Goal: Check status: Check status

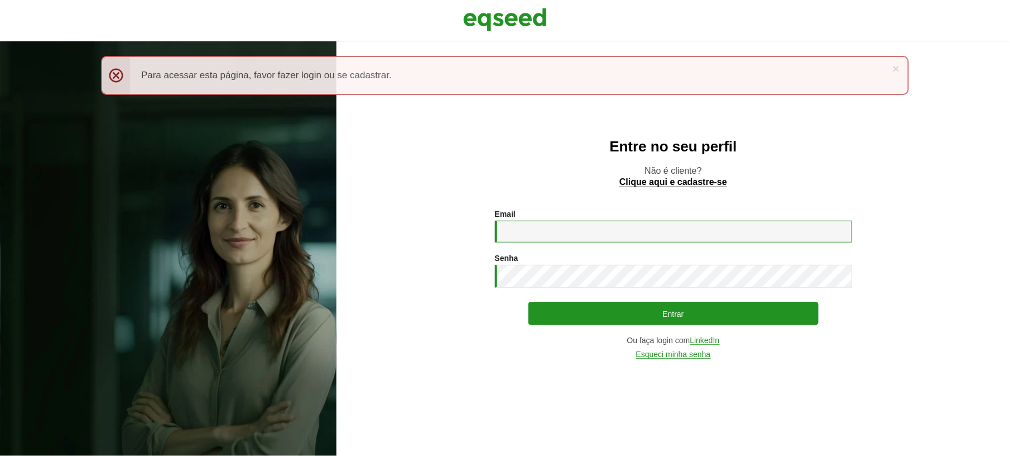
type input "**********"
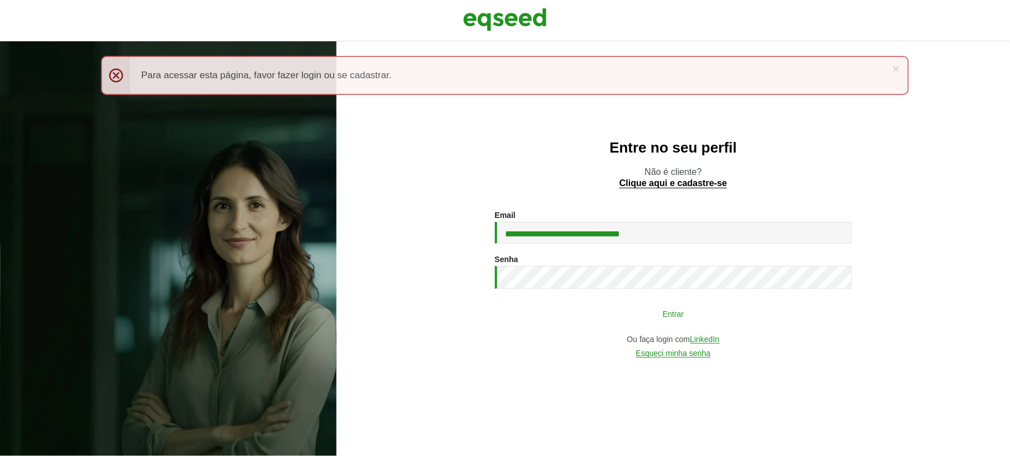
drag, startPoint x: 0, startPoint y: 0, endPoint x: 619, endPoint y: 313, distance: 693.3
click at [619, 313] on button "Entrar" at bounding box center [674, 313] width 290 height 21
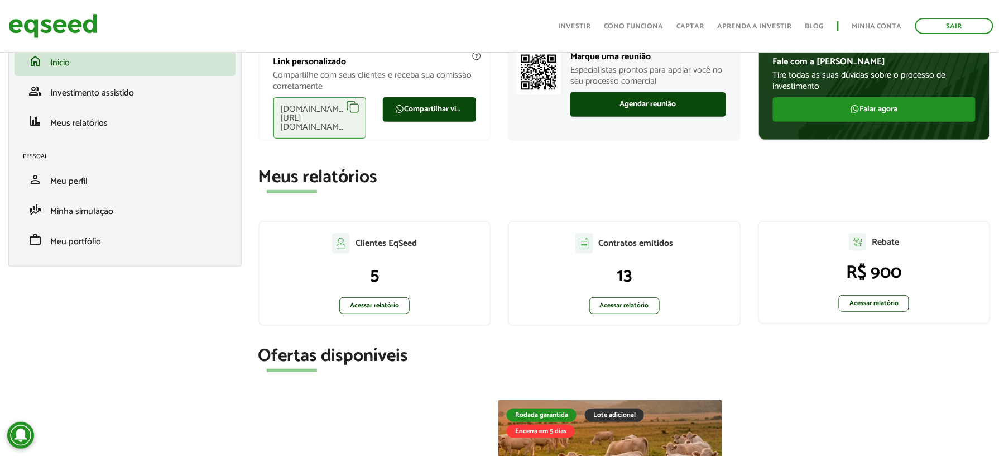
scroll to position [148, 0]
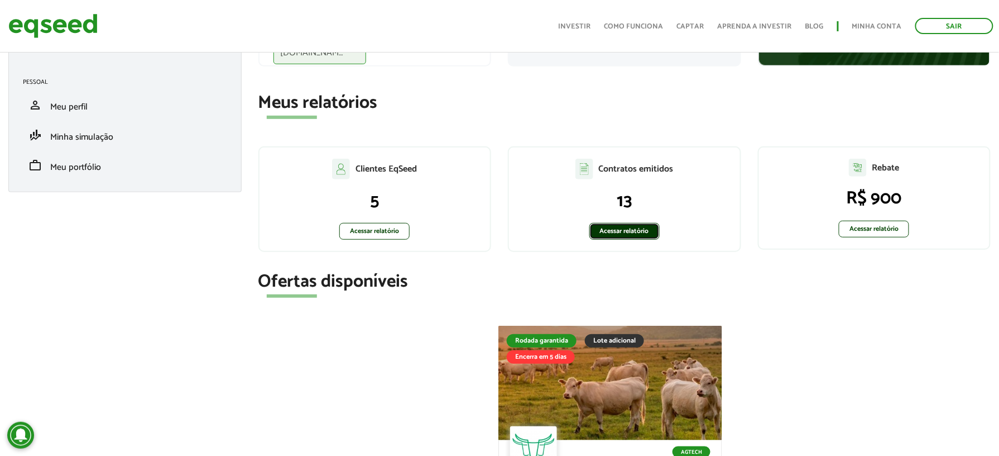
click at [610, 228] on link "Acessar relatório" at bounding box center [625, 231] width 70 height 17
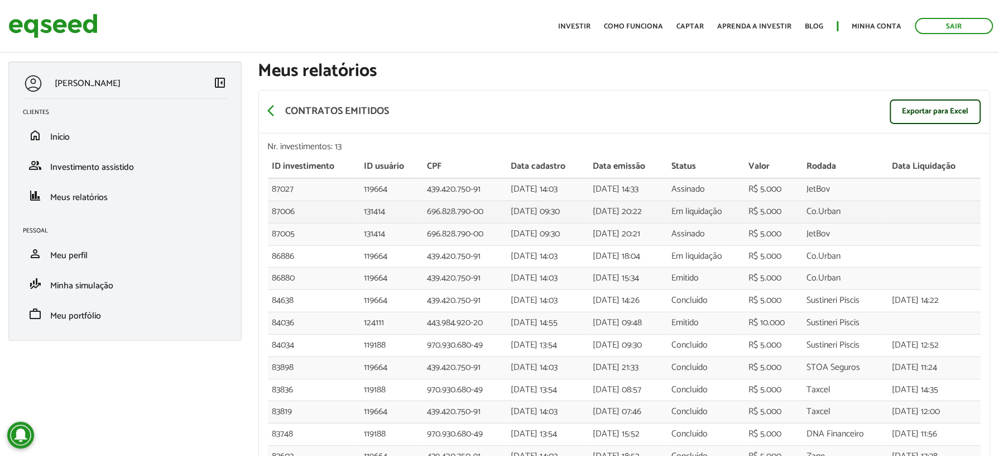
click at [837, 213] on td "Co.Urban" at bounding box center [845, 211] width 85 height 22
click at [547, 215] on td "[DATE] 09:30" at bounding box center [548, 211] width 82 height 22
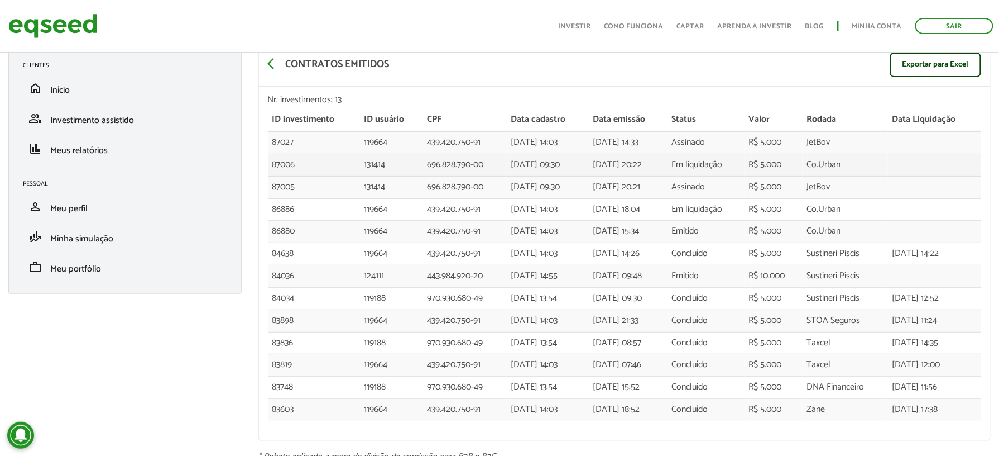
scroll to position [2, 0]
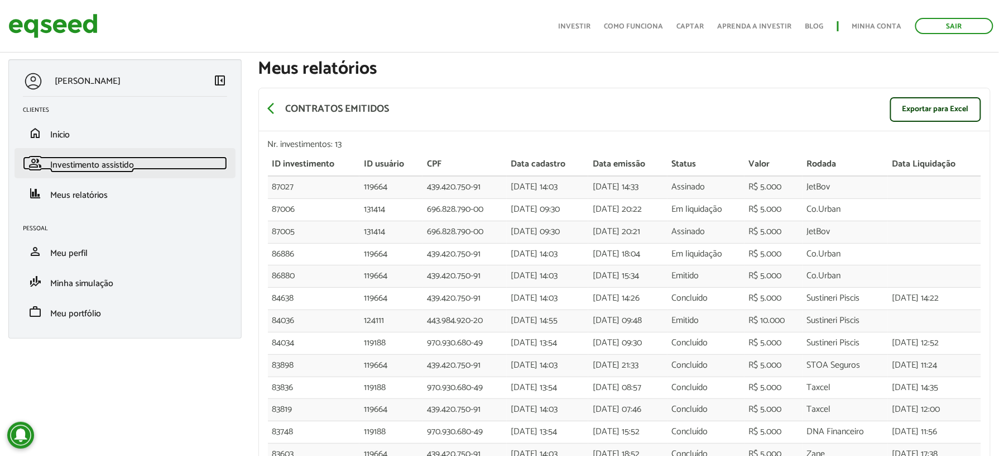
click at [95, 170] on span "Investimento assistido" at bounding box center [92, 164] width 84 height 15
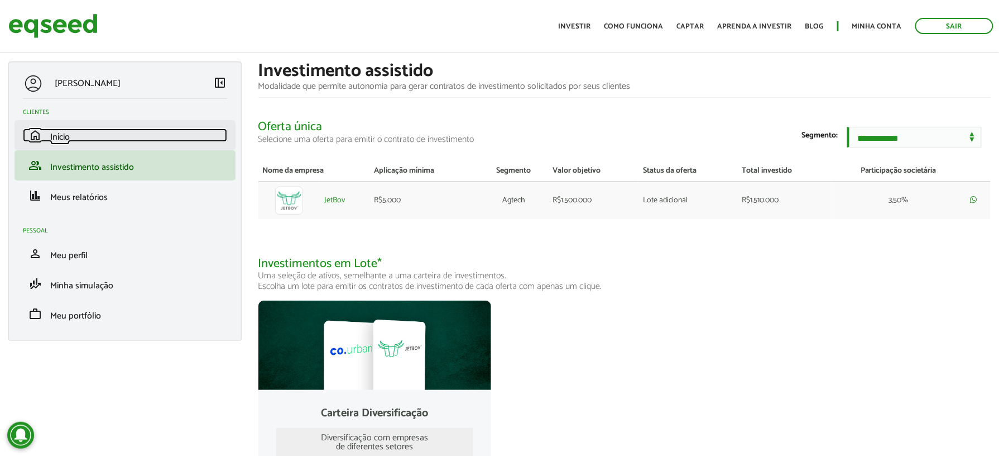
click at [70, 142] on link "home Início" at bounding box center [125, 134] width 204 height 13
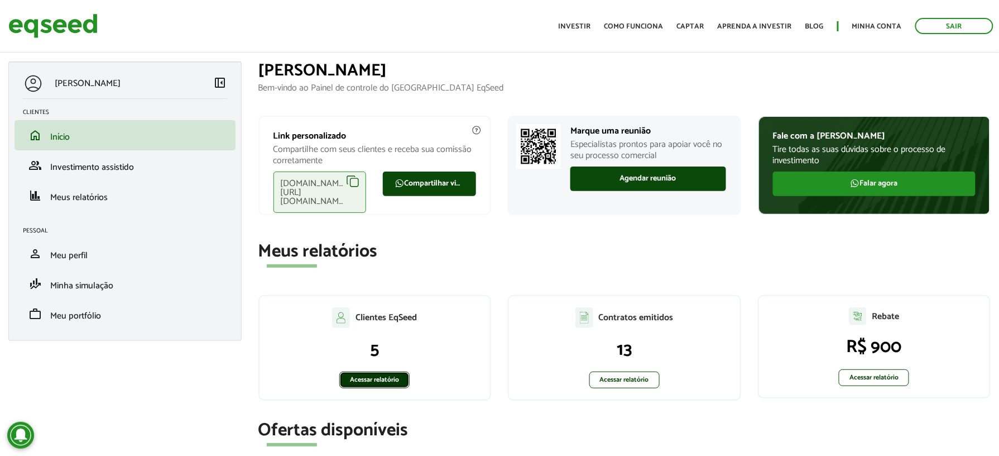
click at [365, 378] on link "Acessar relatório" at bounding box center [374, 379] width 70 height 17
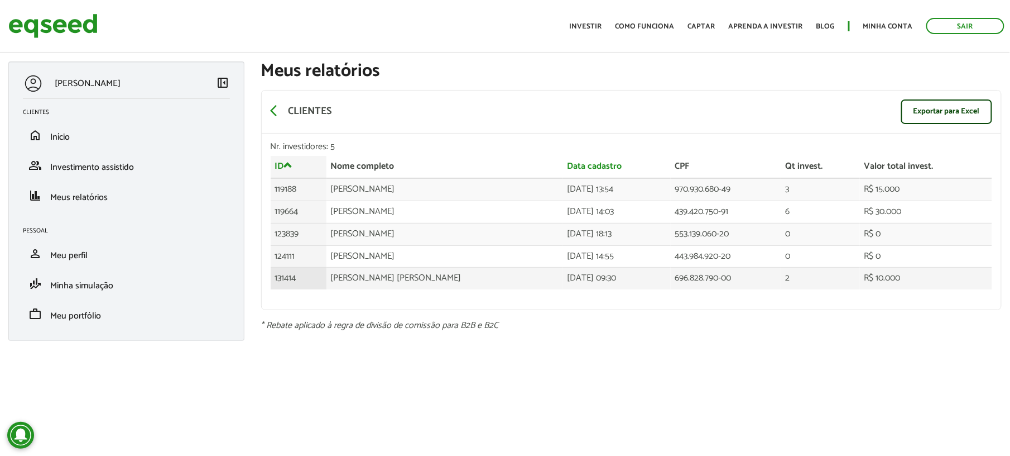
click at [319, 281] on td "131414" at bounding box center [299, 278] width 56 height 22
click at [351, 277] on td "[PERSON_NAME] [PERSON_NAME]" at bounding box center [445, 278] width 237 height 22
click at [351, 277] on td "Jose Cláudio Alves menezes" at bounding box center [445, 278] width 237 height 22
drag, startPoint x: 351, startPoint y: 277, endPoint x: 298, endPoint y: 279, distance: 52.5
click at [298, 279] on td "131414" at bounding box center [299, 278] width 56 height 22
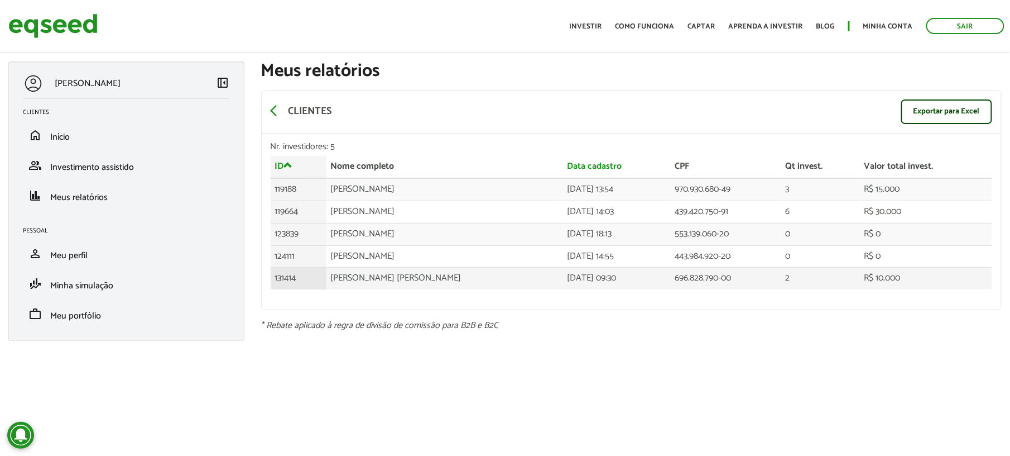
click at [298, 279] on td "131414" at bounding box center [299, 278] width 56 height 22
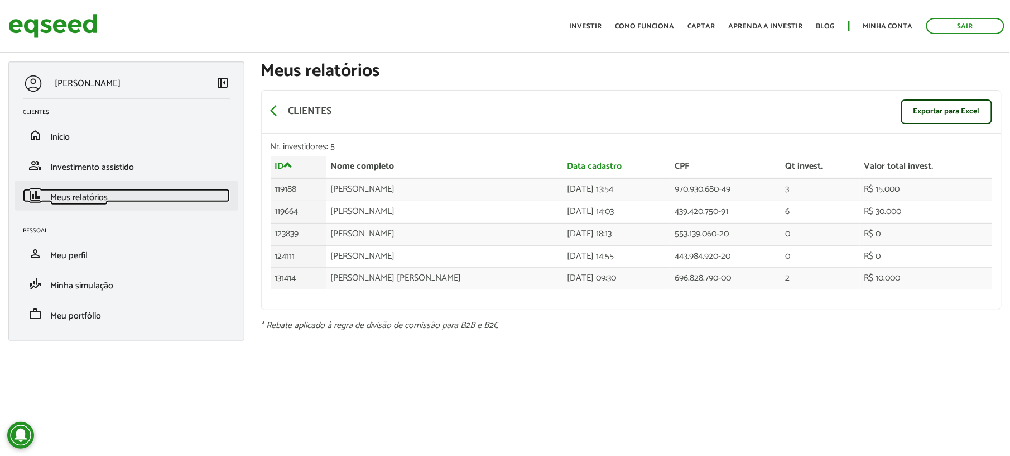
click at [68, 198] on span "Meus relatórios" at bounding box center [79, 197] width 58 height 15
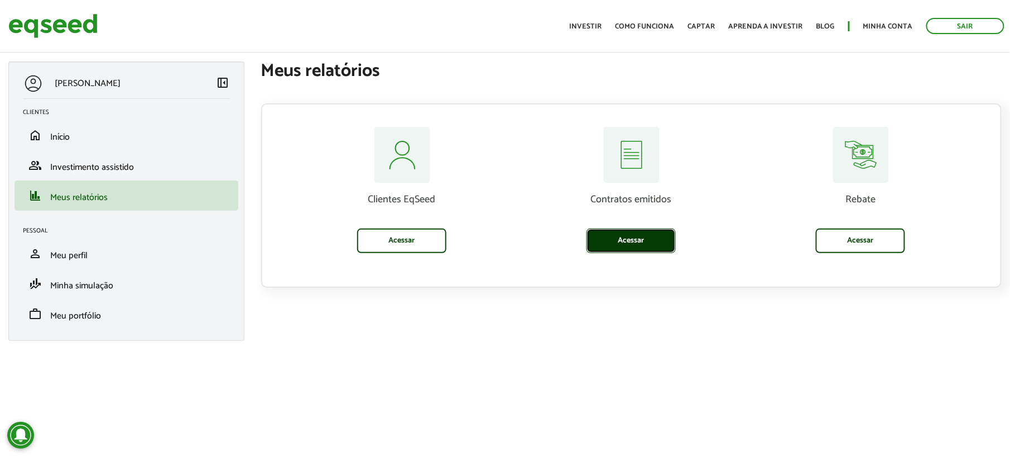
click at [629, 243] on link "Acessar" at bounding box center [631, 240] width 89 height 25
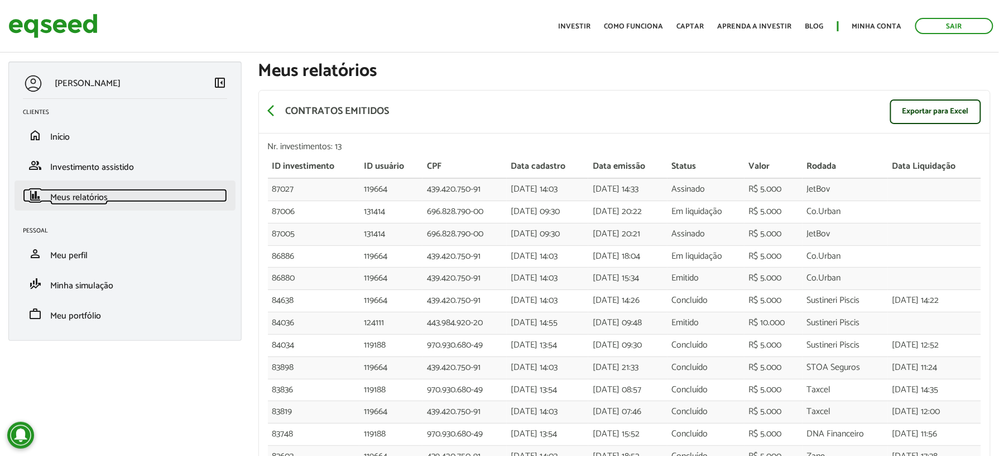
click at [59, 193] on span "Meus relatórios" at bounding box center [79, 197] width 58 height 15
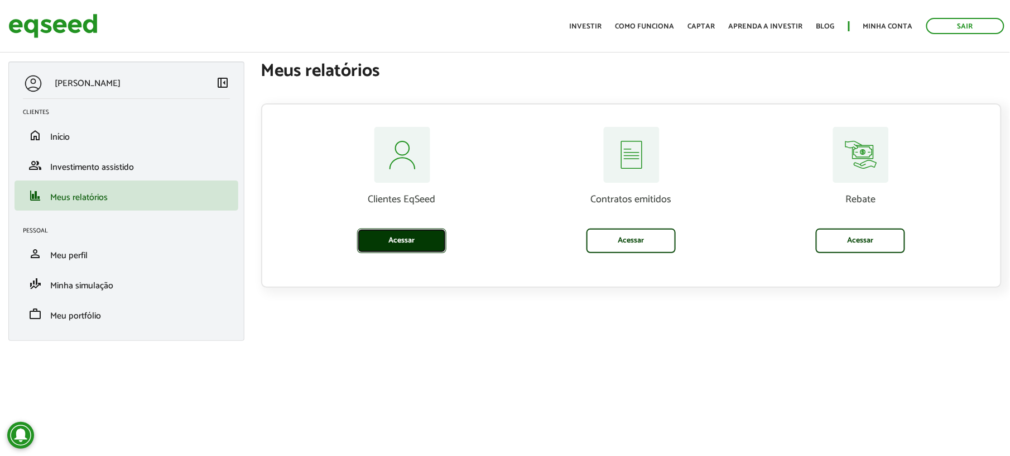
click at [397, 240] on link "Acessar" at bounding box center [401, 240] width 89 height 25
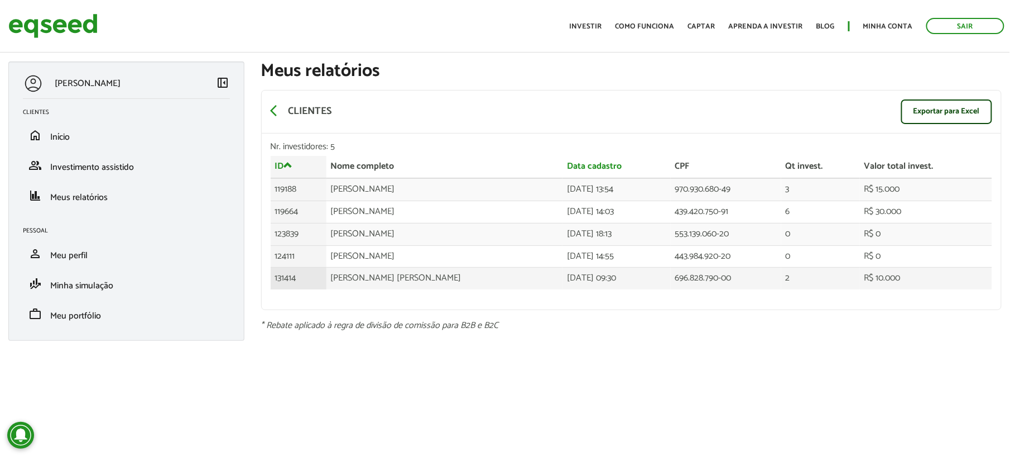
click at [343, 282] on td "[PERSON_NAME] [PERSON_NAME]" at bounding box center [445, 278] width 237 height 22
click at [284, 282] on td "131414" at bounding box center [299, 278] width 56 height 22
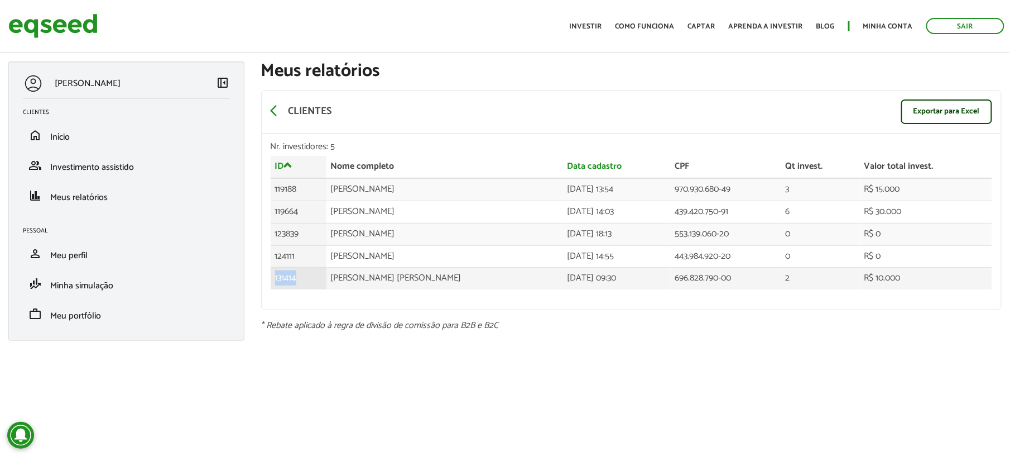
click at [284, 282] on td "131414" at bounding box center [299, 278] width 56 height 22
click at [360, 280] on td "[PERSON_NAME] [PERSON_NAME]" at bounding box center [445, 278] width 237 height 22
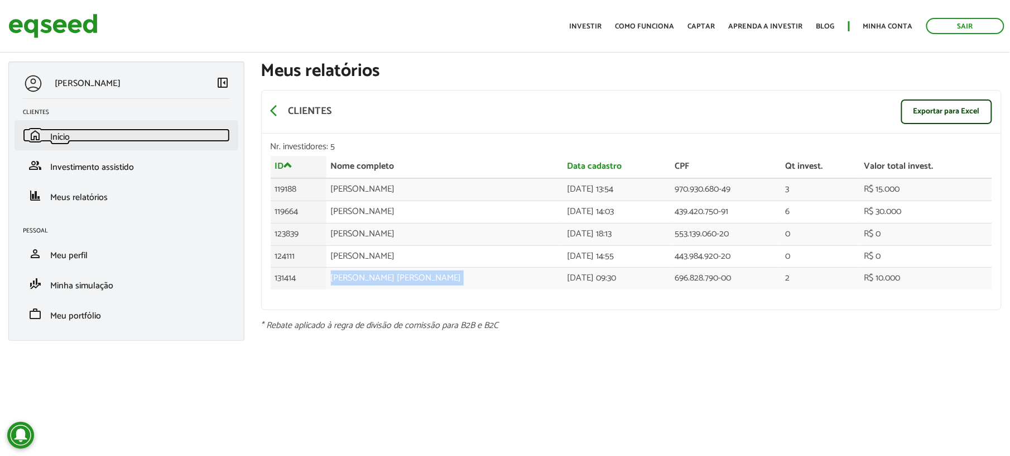
click at [52, 137] on span "Início" at bounding box center [60, 137] width 20 height 15
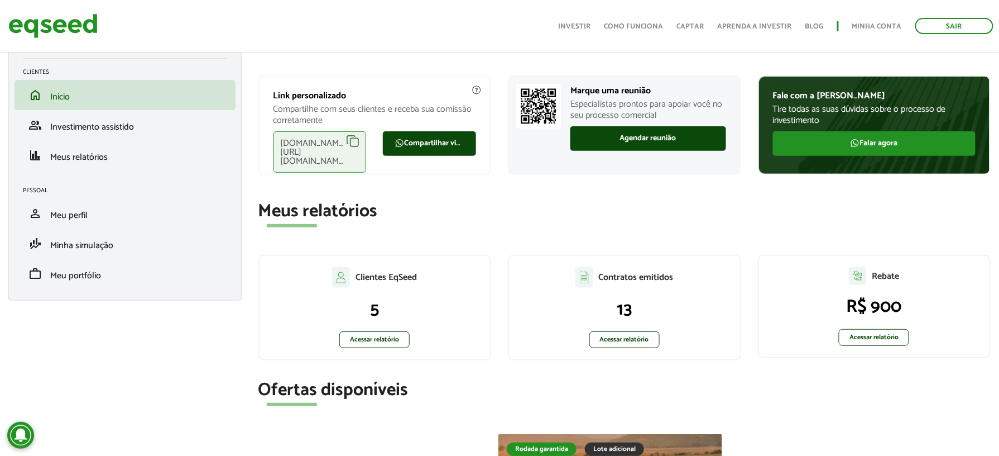
scroll to position [74, 0]
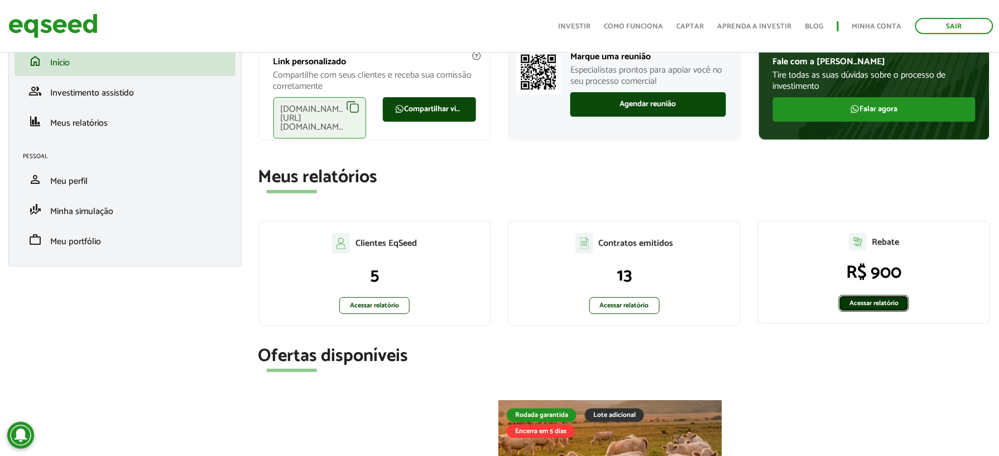
click at [887, 302] on link "Acessar relatório" at bounding box center [874, 303] width 70 height 17
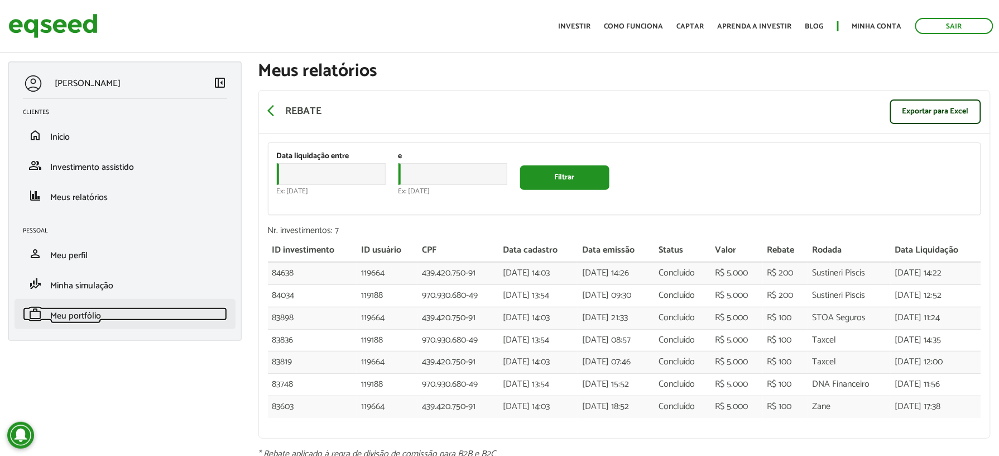
click at [68, 313] on span "Meu portfólio" at bounding box center [75, 315] width 51 height 15
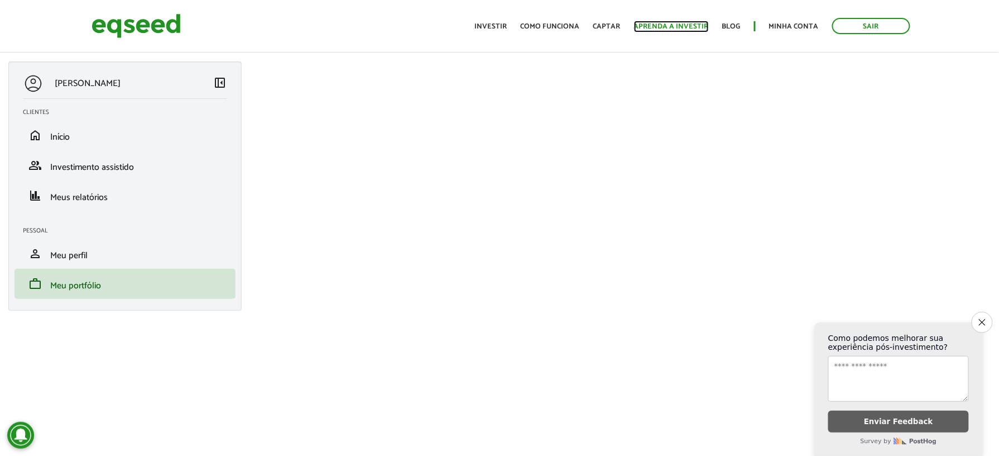
click at [664, 23] on link "Aprenda a investir" at bounding box center [671, 26] width 75 height 7
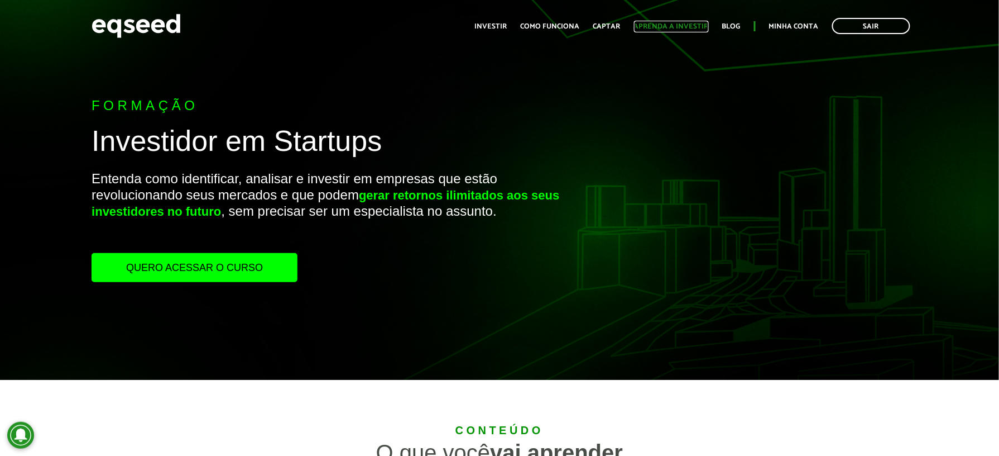
click at [662, 23] on link "Aprenda a investir" at bounding box center [671, 26] width 75 height 7
click at [488, 28] on link "Investir" at bounding box center [491, 26] width 32 height 7
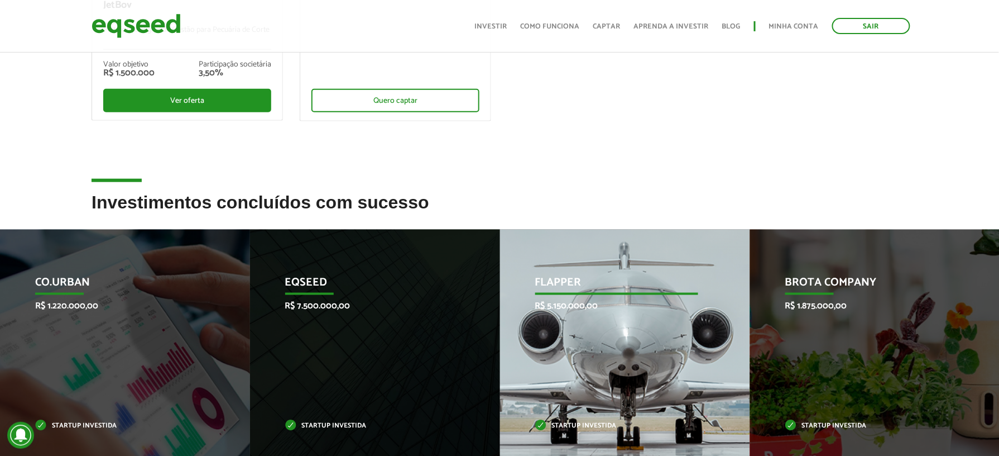
scroll to position [372, 0]
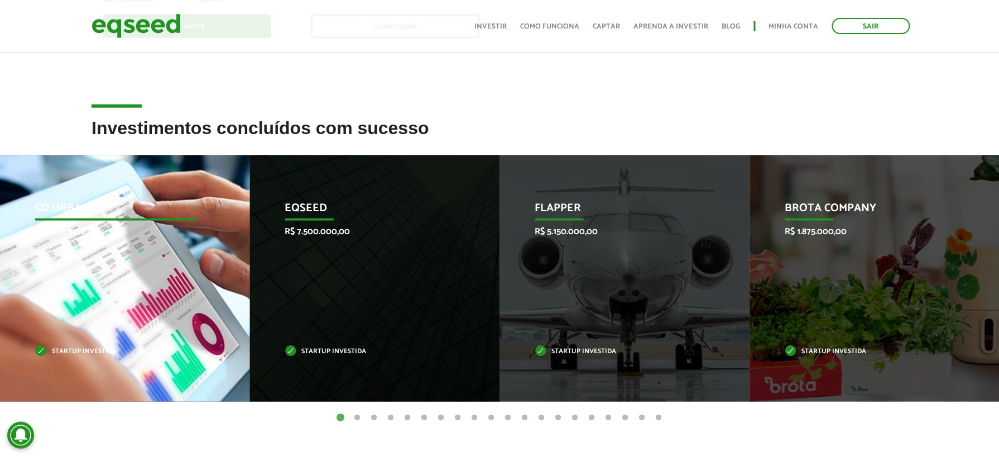
click at [103, 333] on div "Co.Urban R$ 1.220.000,00 Startup investida" at bounding box center [116, 278] width 233 height 246
click at [112, 297] on div "Co.Urban R$ 1.220.000,00 Startup investida" at bounding box center [116, 278] width 233 height 246
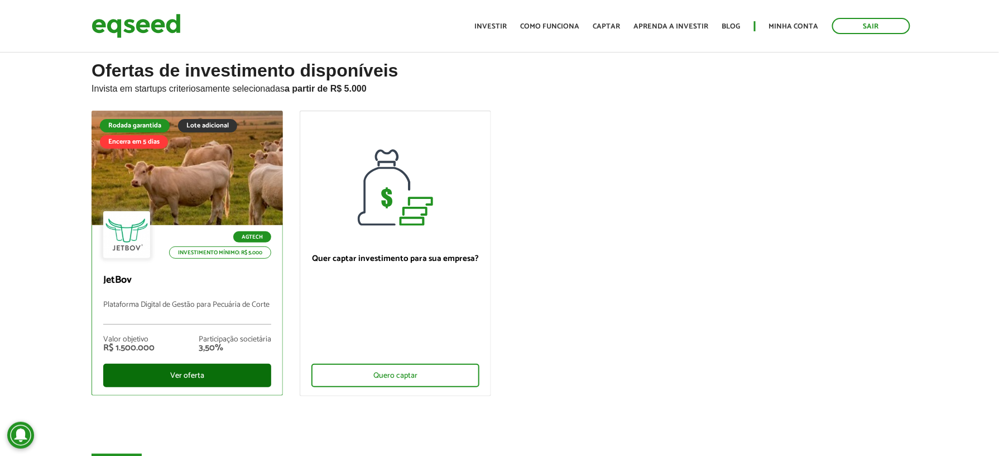
scroll to position [0, 0]
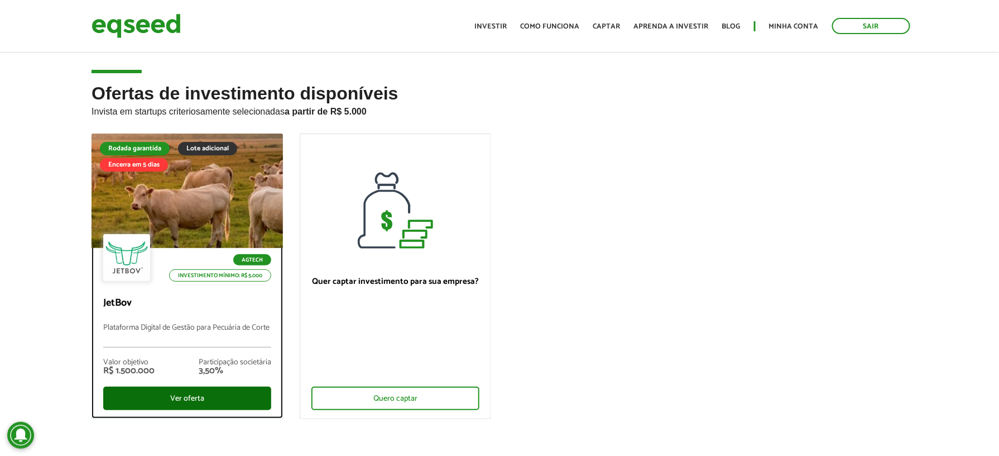
click at [161, 393] on div "Ver oferta" at bounding box center [187, 397] width 168 height 23
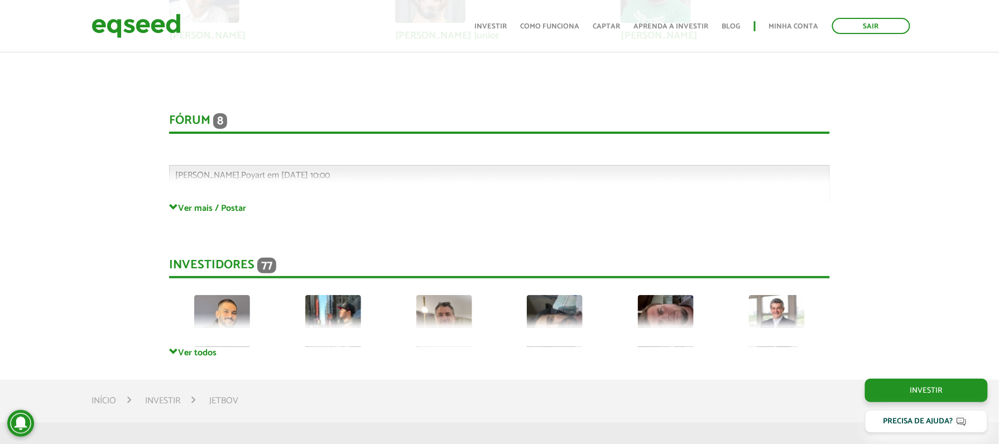
scroll to position [2985, 0]
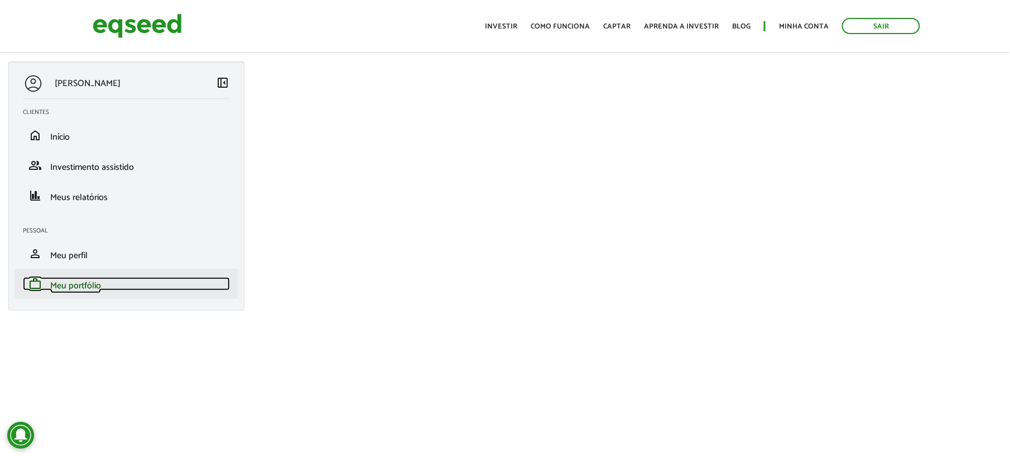
click at [88, 291] on span "Meu portfólio" at bounding box center [75, 285] width 51 height 15
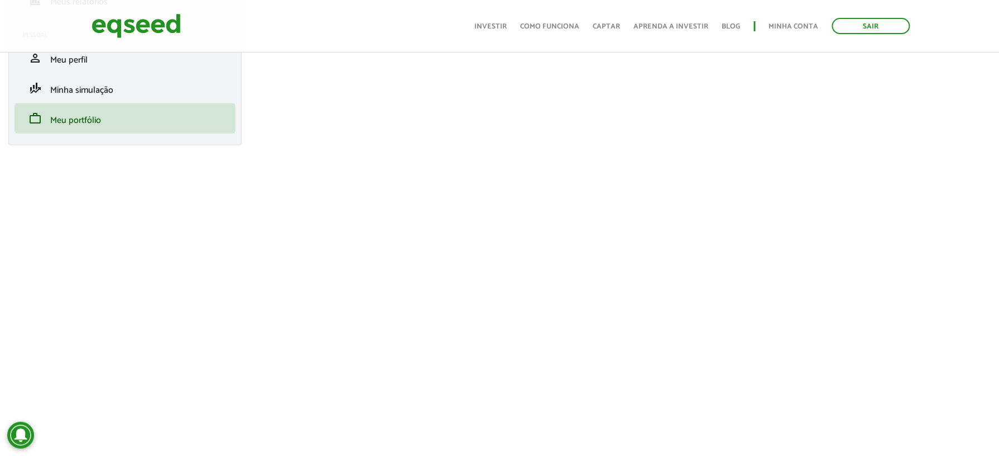
scroll to position [223, 0]
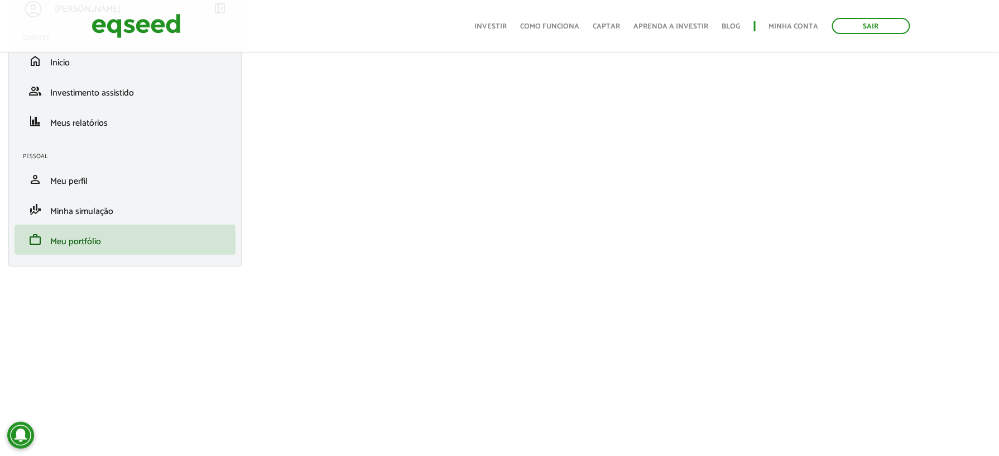
scroll to position [148, 0]
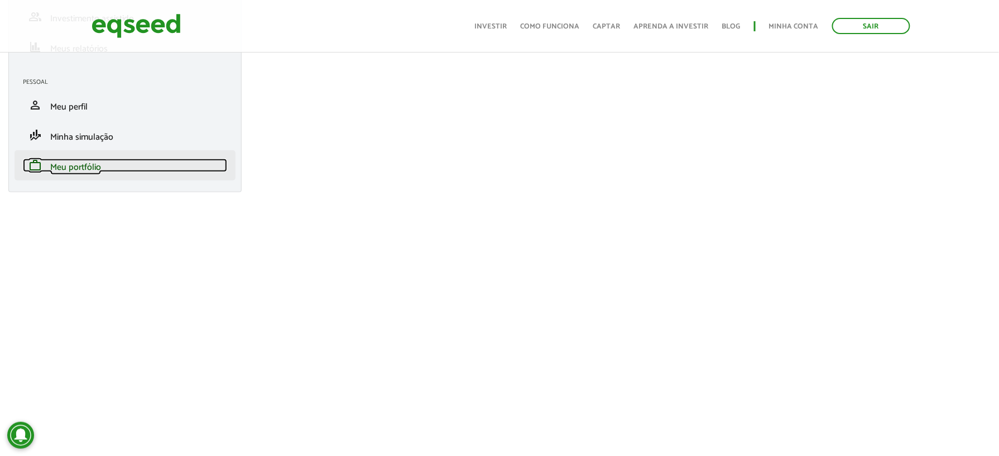
click at [73, 166] on span "Meu portfólio" at bounding box center [75, 167] width 51 height 15
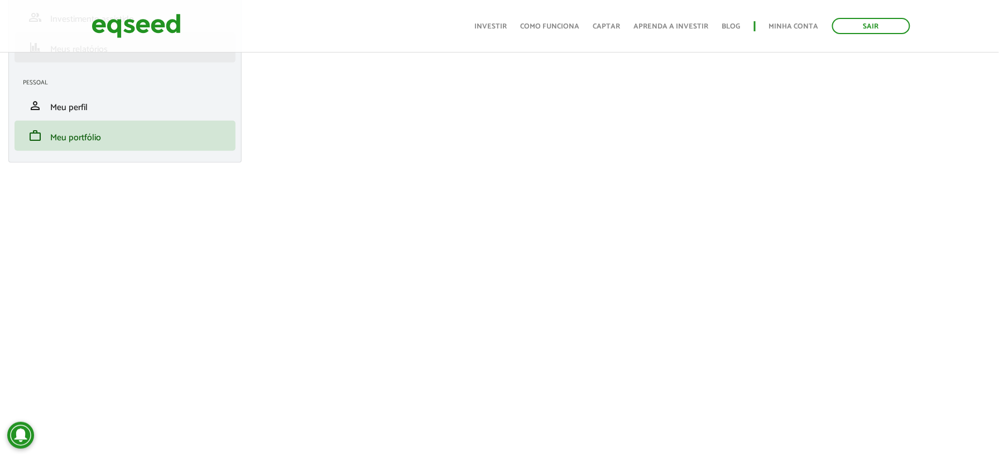
scroll to position [148, 0]
